Goal: Navigation & Orientation: Find specific page/section

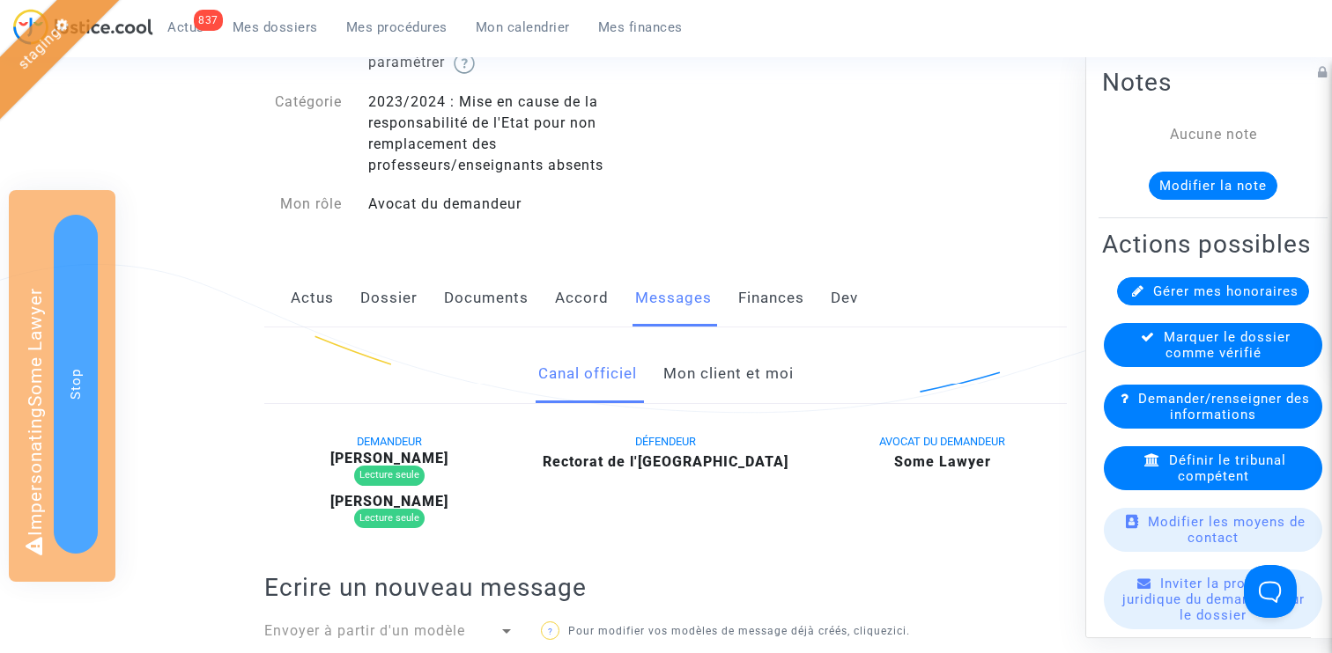
click at [715, 374] on link "Mon client et moi" at bounding box center [728, 374] width 130 height 58
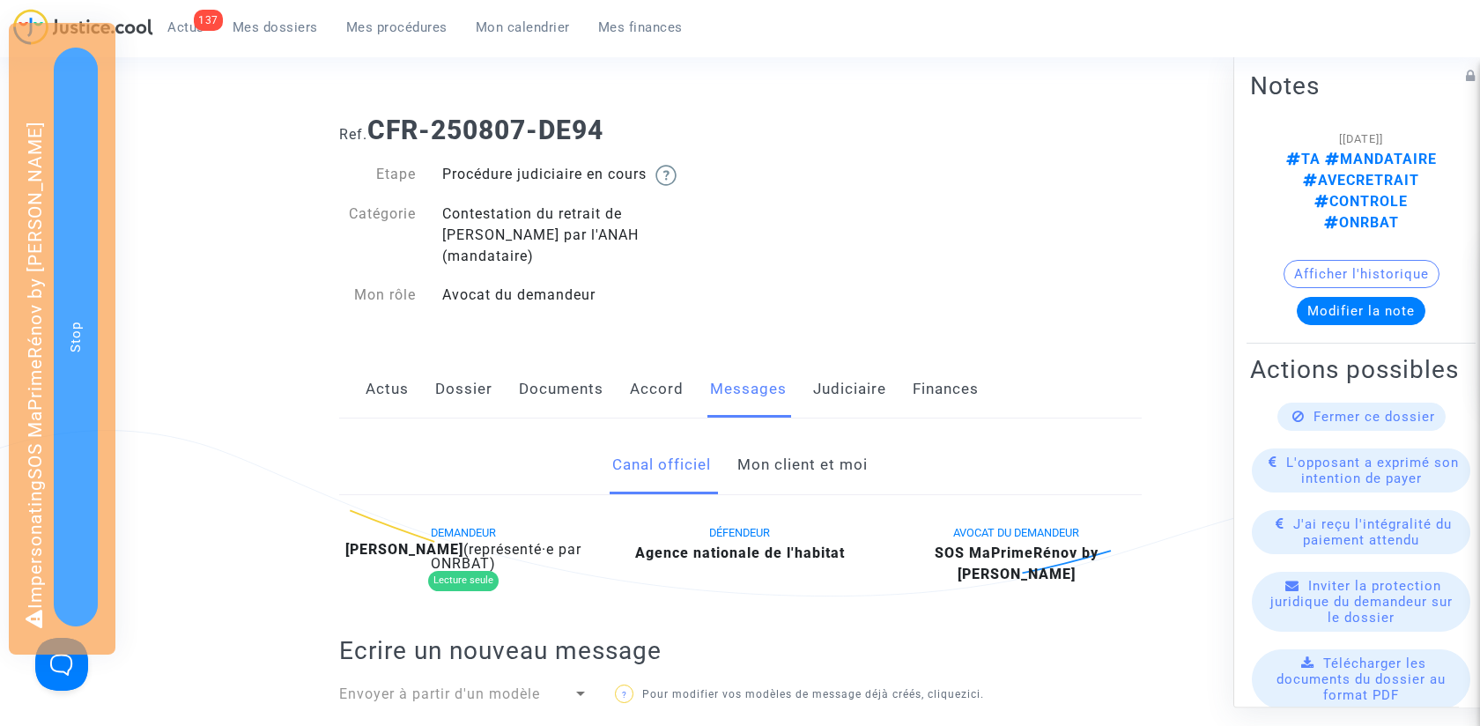
click at [796, 439] on link "Mon client et moi" at bounding box center [802, 465] width 130 height 58
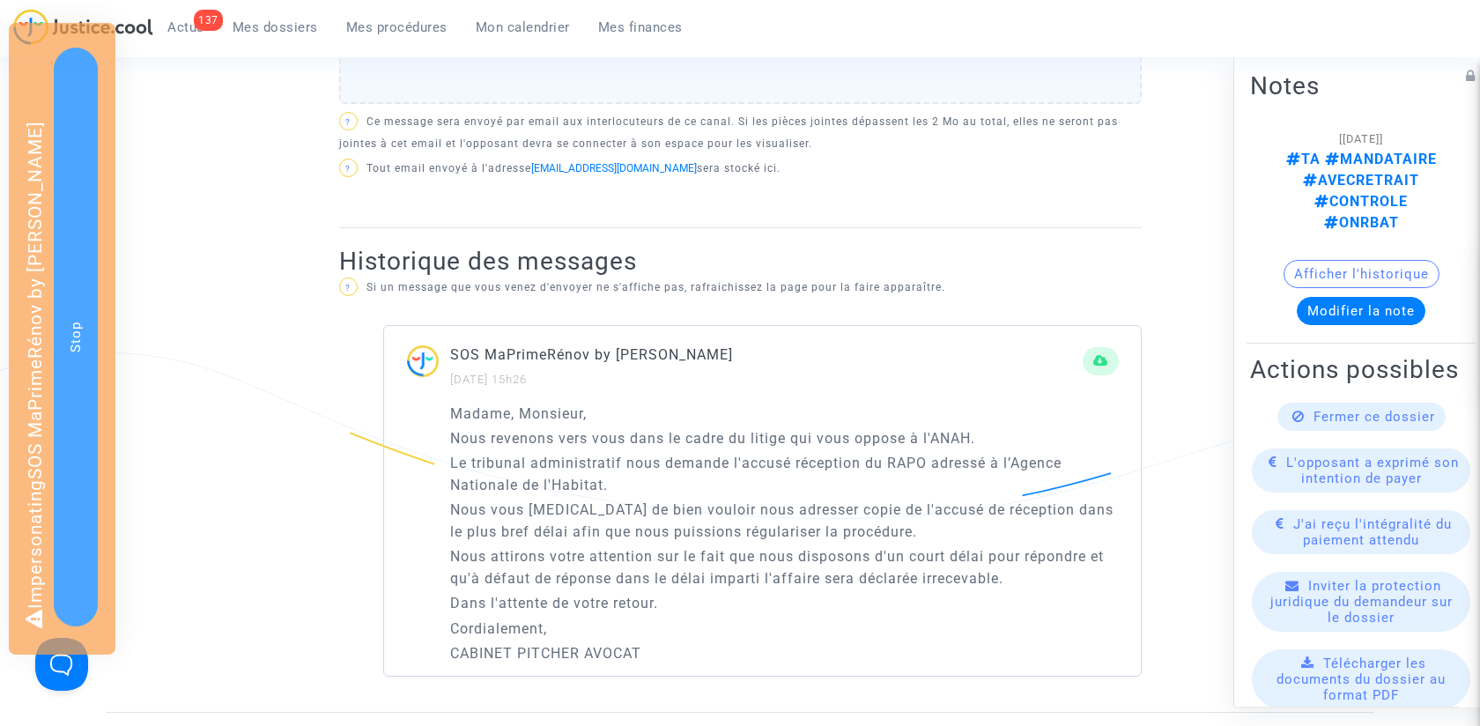
scroll to position [1103, 0]
